Goal: Task Accomplishment & Management: Complete application form

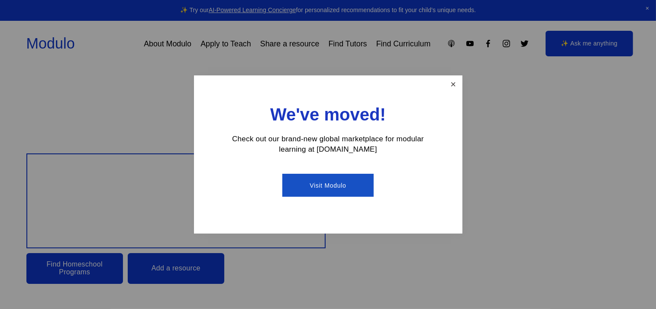
click at [451, 84] on link "Close" at bounding box center [452, 84] width 15 height 15
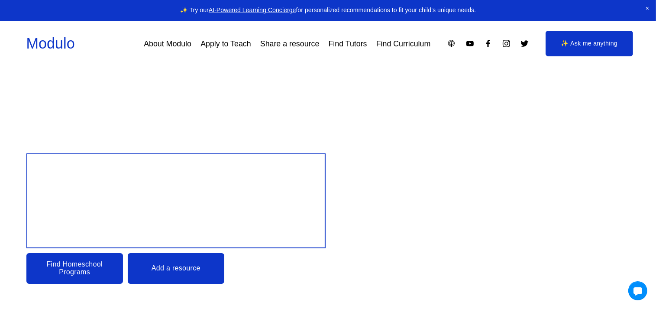
click at [162, 42] on link "About Modulo" at bounding box center [168, 44] width 48 height 16
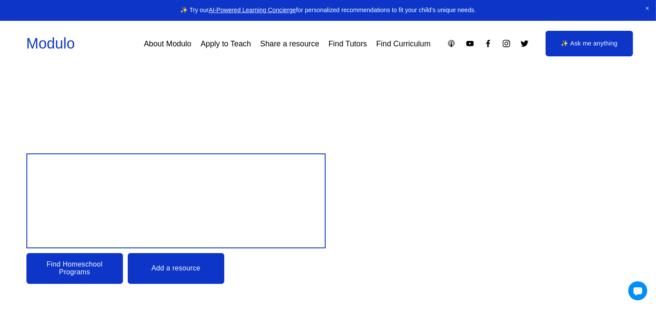
click at [159, 42] on link "About Modulo" at bounding box center [168, 44] width 48 height 16
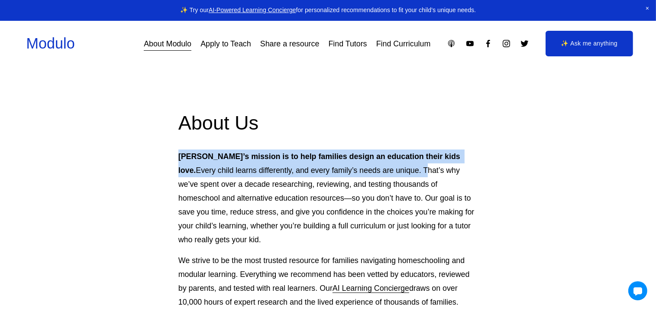
drag, startPoint x: 176, startPoint y: 155, endPoint x: 385, endPoint y: 170, distance: 209.9
copy p "[PERSON_NAME]’s mission is to help families design an education their kids love…"
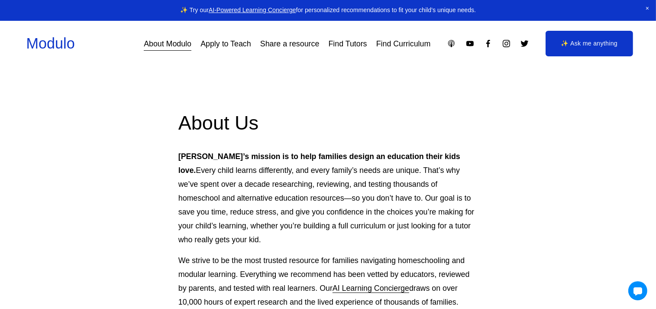
click at [234, 43] on link "Apply to Teach" at bounding box center [225, 44] width 50 height 16
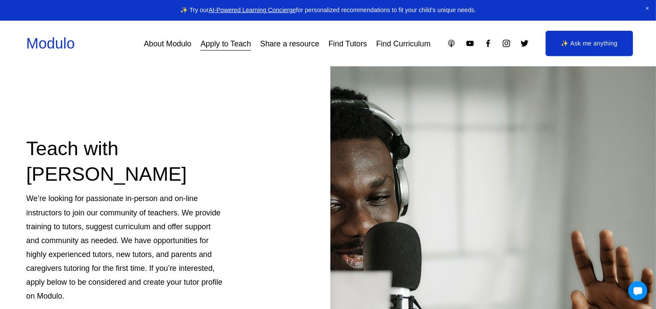
scroll to position [91, 0]
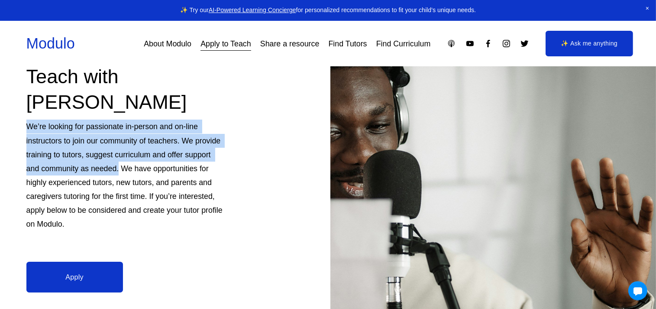
drag, startPoint x: 27, startPoint y: 124, endPoint x: 119, endPoint y: 167, distance: 101.5
click at [119, 167] on p "We’re looking for passionate in-person and on-line instructors to join our comm…" at bounding box center [125, 174] width 198 height 111
copy p "We’re looking for passionate in-person and on-line instructors to join our comm…"
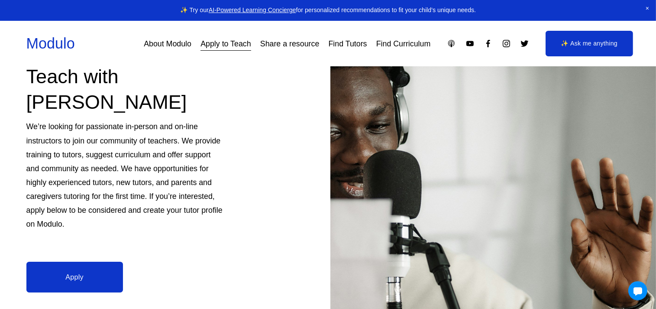
click at [222, 285] on div "Teach with [PERSON_NAME] We’re looking for passionate in-person and on-line ins…" at bounding box center [328, 169] width 656 height 388
